Goal: Understand process/instructions: Learn how to perform a task or action

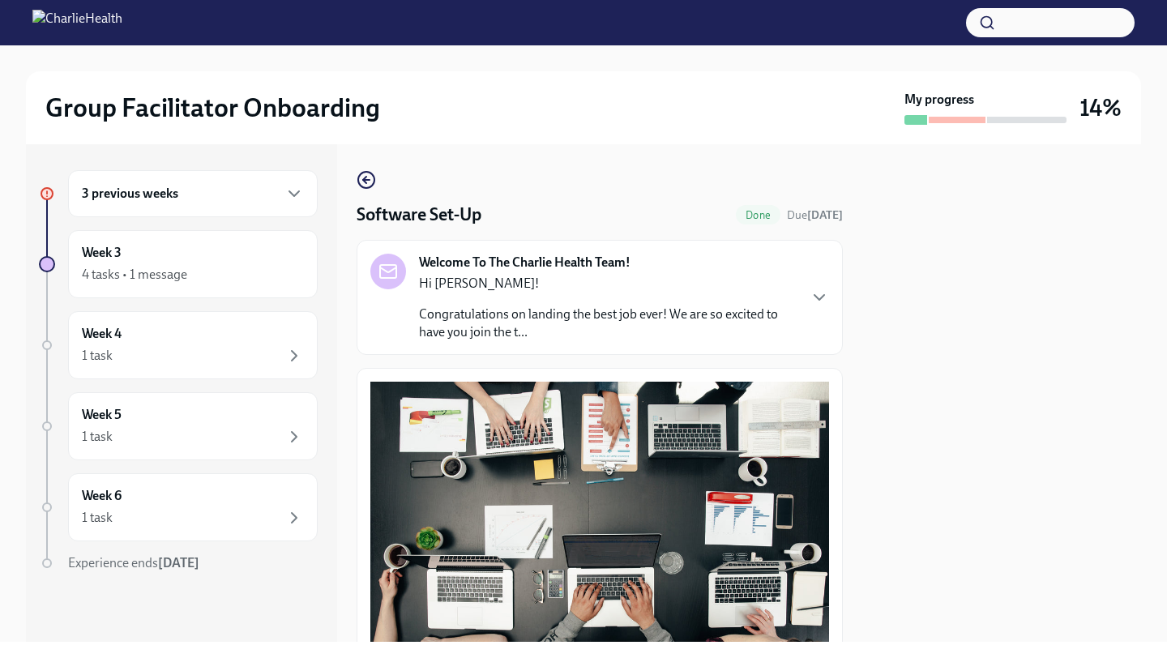
click at [230, 197] on div "3 previous weeks" at bounding box center [193, 193] width 222 height 19
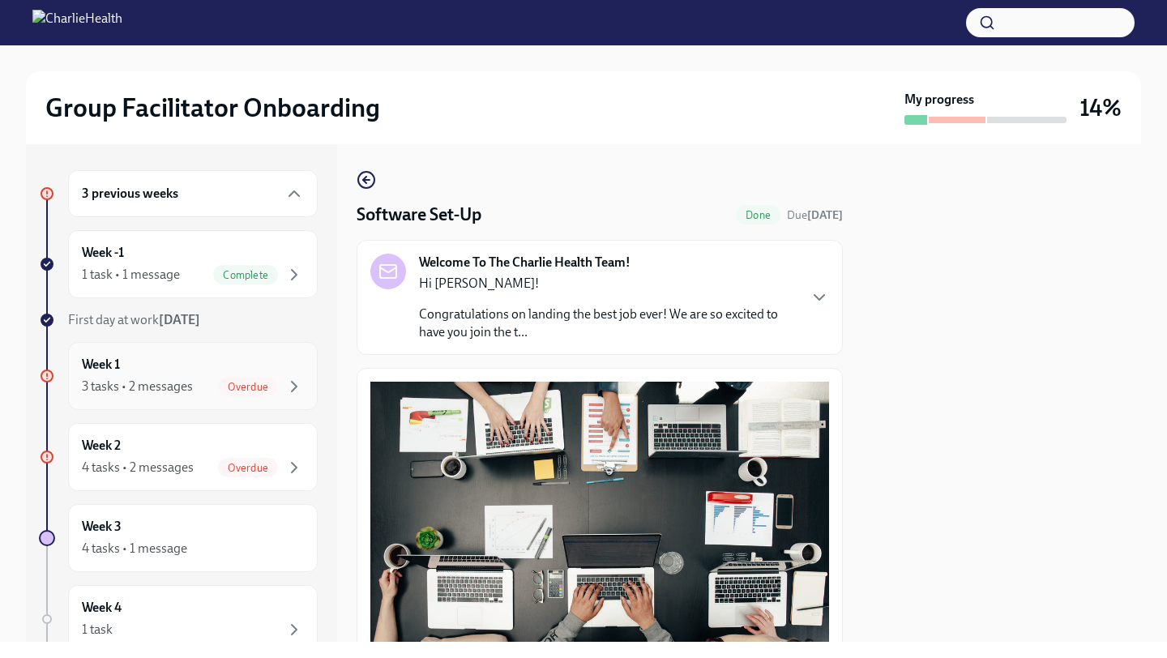
click at [226, 383] on span "Overdue" at bounding box center [248, 387] width 60 height 12
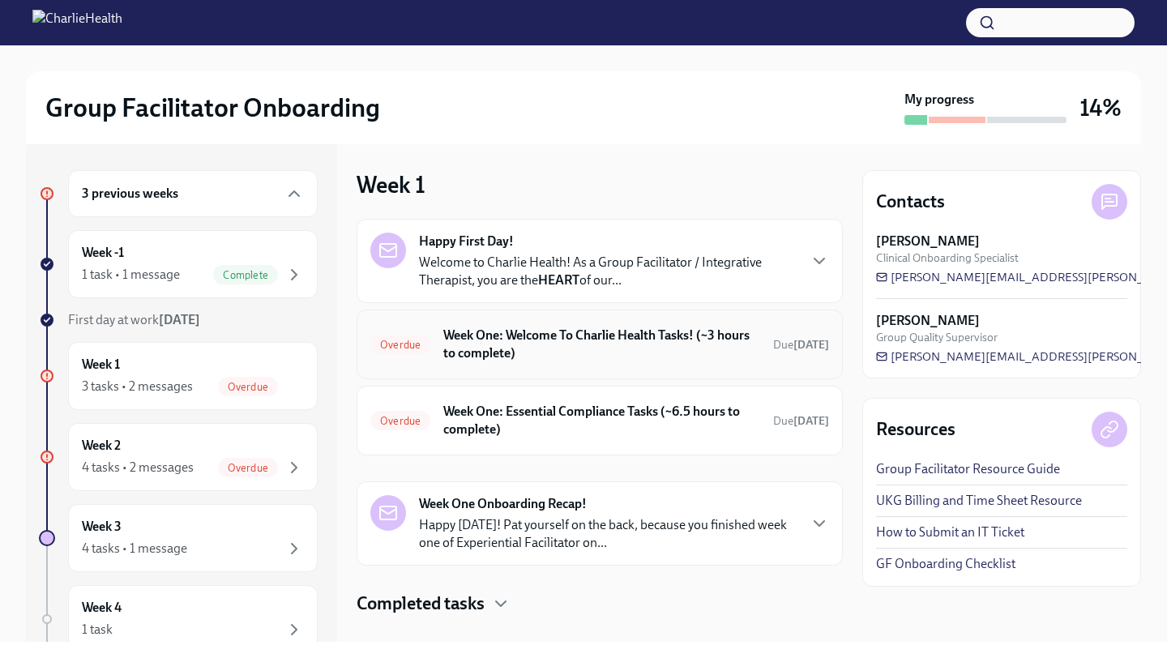
click at [542, 353] on h6 "Week One: Welcome To Charlie Health Tasks! (~3 hours to complete)" at bounding box center [601, 345] width 317 height 36
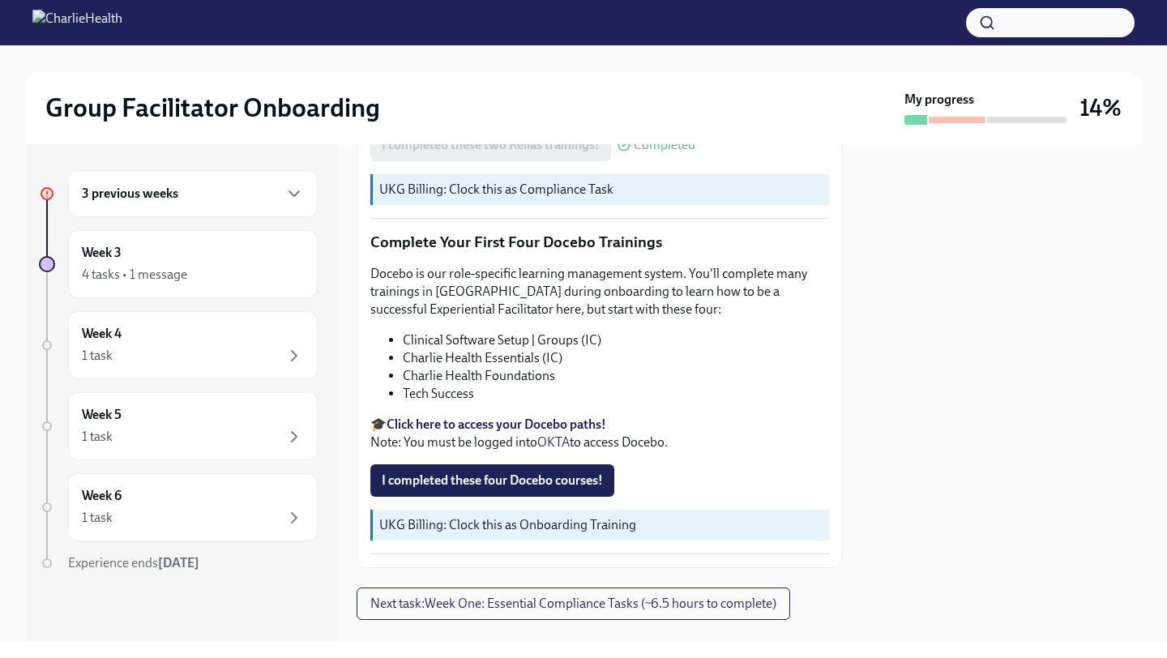
scroll to position [2041, 0]
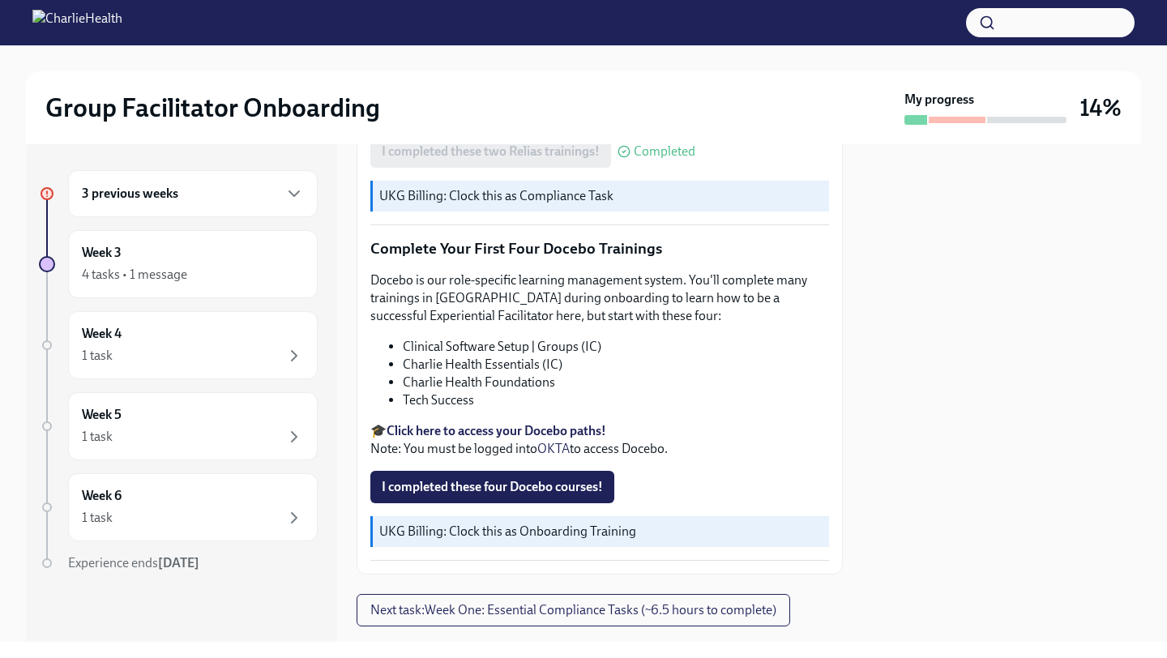
scroll to position [2041, 0]
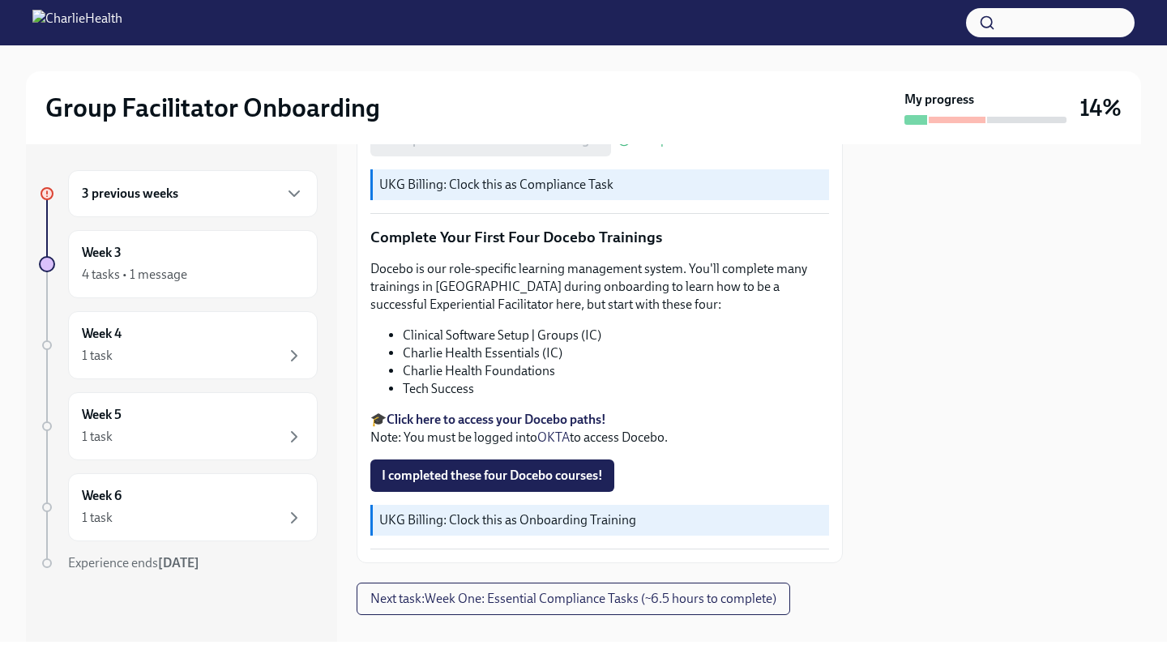
click at [592, 412] on strong "Click here to access your Docebo paths!" at bounding box center [497, 419] width 220 height 15
